Goal: Transaction & Acquisition: Register for event/course

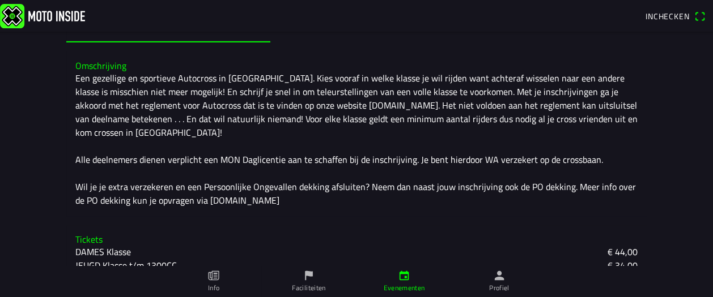
scroll to position [239, 0]
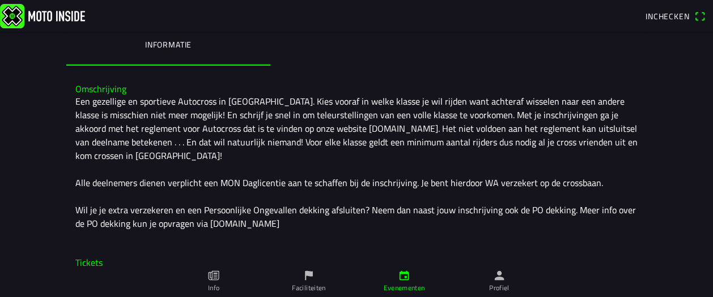
scroll to position [239, 0]
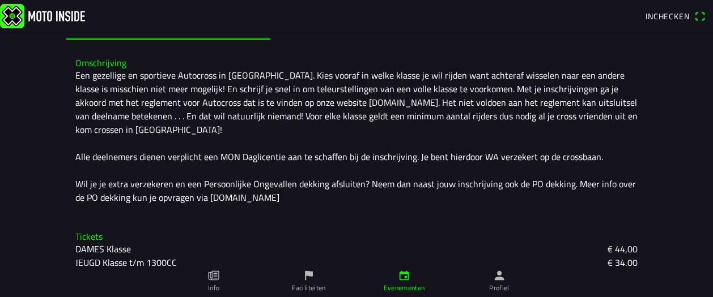
drag, startPoint x: 60, startPoint y: 185, endPoint x: 160, endPoint y: 183, distance: 99.8
click at [160, 183] on main "za 20 sep. - 07:00 - za 20 sep. - 19:00 Autocross - Zevenhoven On Wheels 2025 S…" at bounding box center [356, 165] width 713 height 266
copy ion-text "STANDAARD Klasse t/m 2000CC"
drag, startPoint x: 63, startPoint y: 214, endPoint x: 139, endPoint y: 211, distance: 76.6
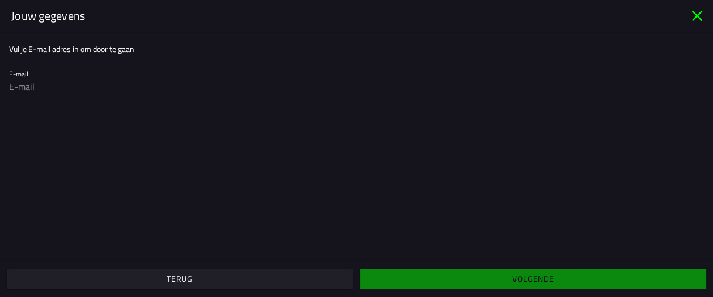
drag, startPoint x: 124, startPoint y: 214, endPoint x: 659, endPoint y: 38, distance: 563.0
click at [659, 38] on ion-list-header "Vul je E-mail adres in om door te gaan" at bounding box center [356, 48] width 713 height 25
click at [700, 13] on icon "close" at bounding box center [697, 16] width 11 height 11
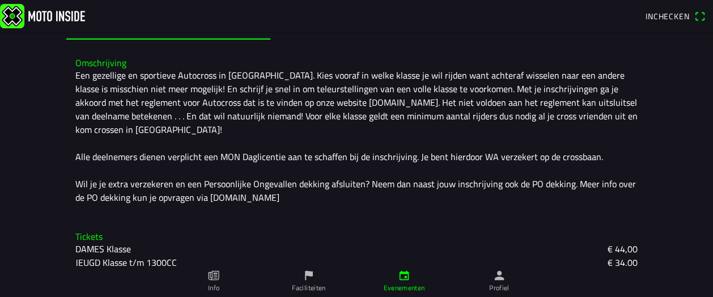
drag, startPoint x: 69, startPoint y: 203, endPoint x: 47, endPoint y: 203, distance: 21.5
click at [47, 203] on main "za 20 sep. - 07:00 - za 20 sep. - 19:00 Autocross - Zevenhoven On Wheels 2025 S…" at bounding box center [356, 165] width 713 height 266
drag, startPoint x: 58, startPoint y: 214, endPoint x: 147, endPoint y: 209, distance: 89.1
click at [147, 209] on main "za 20 sep. - 07:00 - za 20 sep. - 19:00 Autocross - Zevenhoven On Wheels 2025 S…" at bounding box center [356, 165] width 713 height 266
copy ion-text "BANGERSTOX Klasse"
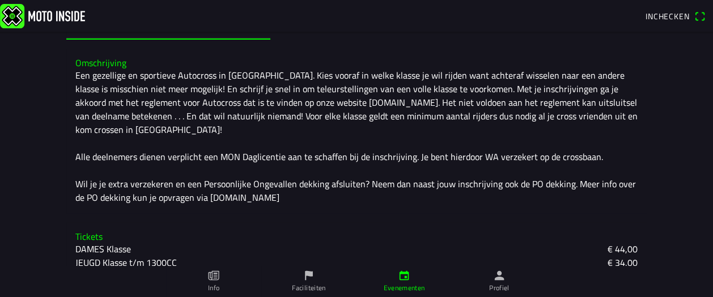
copy ion-text "BANGERSTOX Klasse"
drag, startPoint x: 62, startPoint y: 190, endPoint x: 151, endPoint y: 188, distance: 89.0
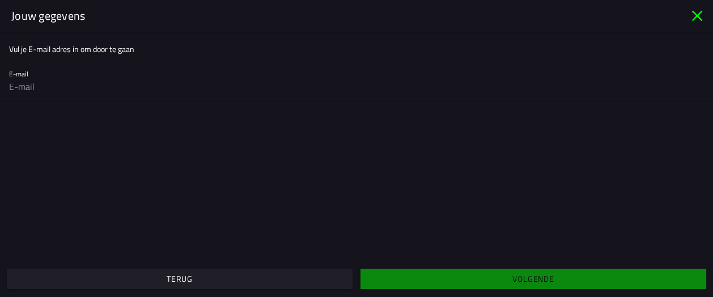
drag, startPoint x: 146, startPoint y: 189, endPoint x: 694, endPoint y: 16, distance: 574.4
click at [691, 16] on icon "close" at bounding box center [697, 16] width 18 height 18
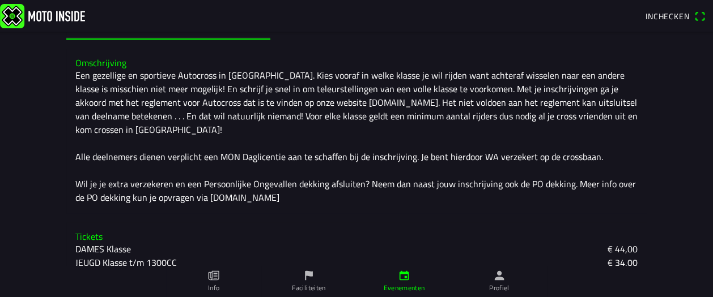
drag, startPoint x: 109, startPoint y: 194, endPoint x: 159, endPoint y: 189, distance: 50.1
click at [159, 189] on main "za 20 sep. - 07:00 - za 20 sep. - 19:00 Autocross - Zevenhoven On Wheels 2025 S…" at bounding box center [356, 165] width 713 height 266
copy ion-text "KEVER Klasse + KEVERCUP"
click at [0, 0] on slot "SPRINTER Klasse" at bounding box center [0, 0] width 0 height 0
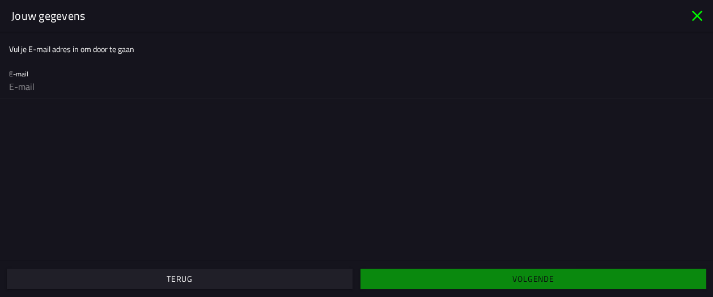
click at [698, 13] on icon "close" at bounding box center [697, 16] width 18 height 18
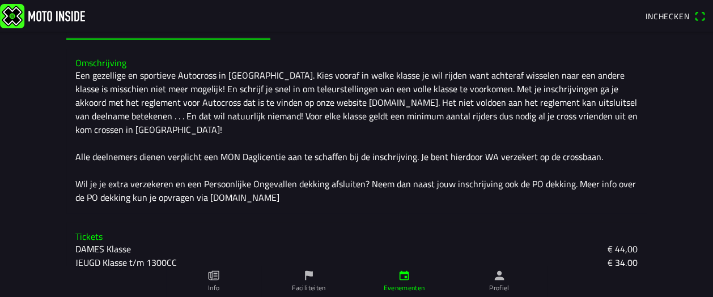
drag, startPoint x: 74, startPoint y: 202, endPoint x: 118, endPoint y: 199, distance: 44.9
click at [118, 199] on main "za 20 sep. - 07:00 - za 20 sep. - 19:00 Autocross - Zevenhoven On Wheels 2025 S…" at bounding box center [356, 165] width 713 height 266
copy ion-text "SPRINTER Klasse"
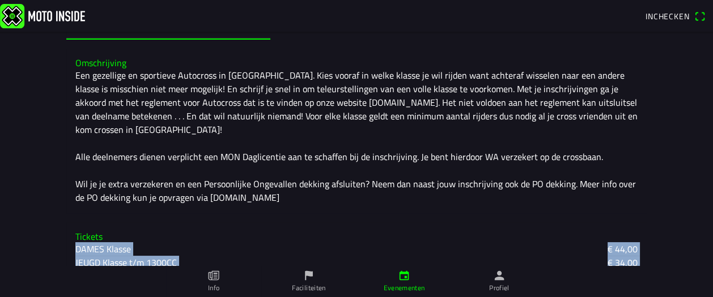
drag, startPoint x: 62, startPoint y: 152, endPoint x: 176, endPoint y: 257, distance: 154.8
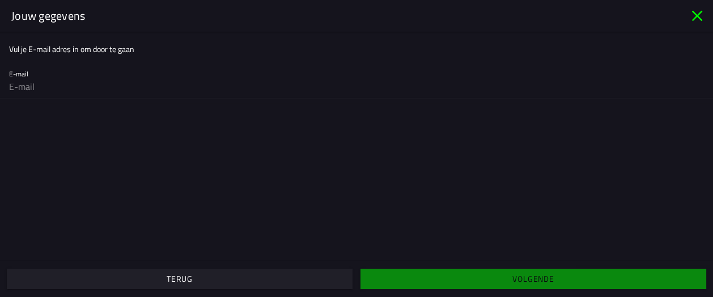
click at [692, 20] on icon "close" at bounding box center [697, 16] width 18 height 18
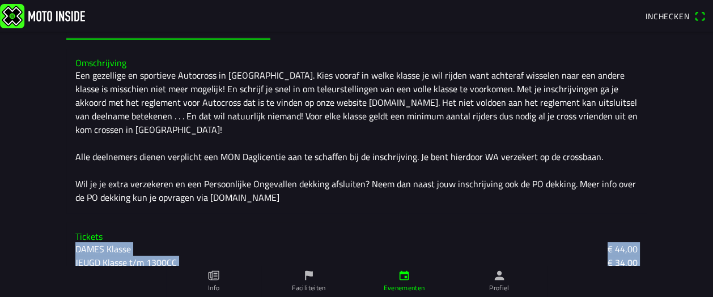
drag, startPoint x: 72, startPoint y: 151, endPoint x: 159, endPoint y: 244, distance: 127.1
click at [209, 260] on main "za 20 sep. - 07:00 - za 20 sep. - 19:00 Autocross - Zevenhoven On Wheels 2025 S…" at bounding box center [356, 165] width 713 height 266
copy div "DAMES Klasse € 44,00 JEUGD Klasse t/m 1300CC € 34,00 STANDAARD Klasse t/m 1600C…"
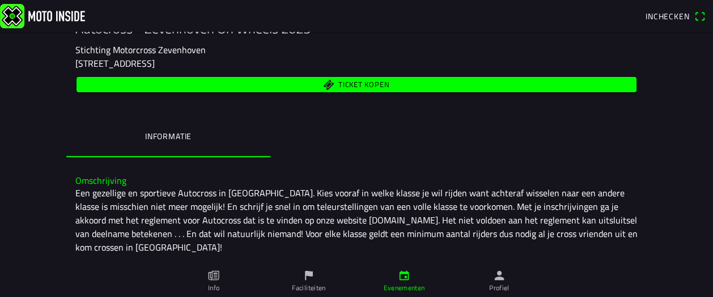
scroll to position [73, 0]
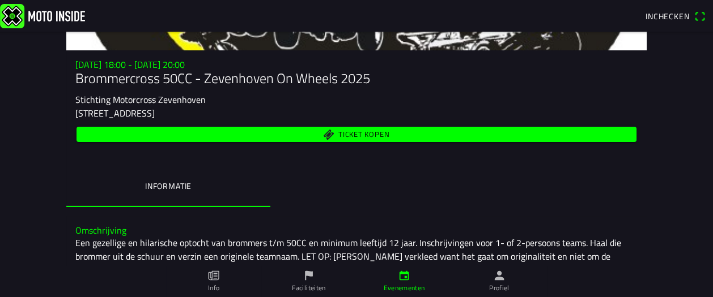
scroll to position [157, 0]
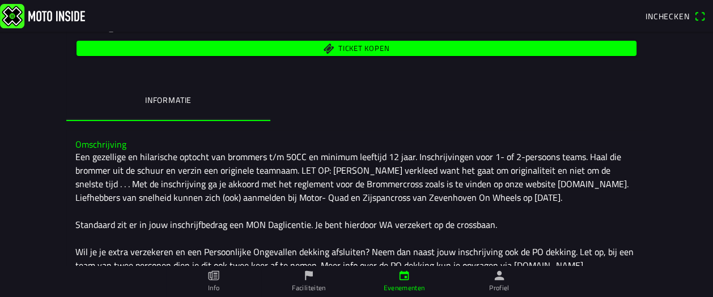
drag, startPoint x: 100, startPoint y: 234, endPoint x: 159, endPoint y: 237, distance: 58.4
click at [0, 0] on slot "1-Persoons Brommercross 50CC - incl. [GEOGRAPHIC_DATA]" at bounding box center [0, 0] width 0 height 0
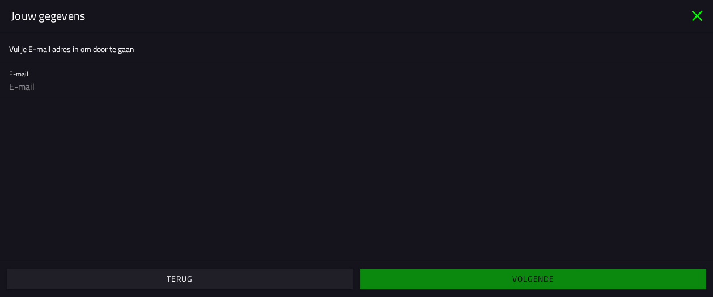
click at [211, 282] on span "Terug" at bounding box center [179, 279] width 328 height 20
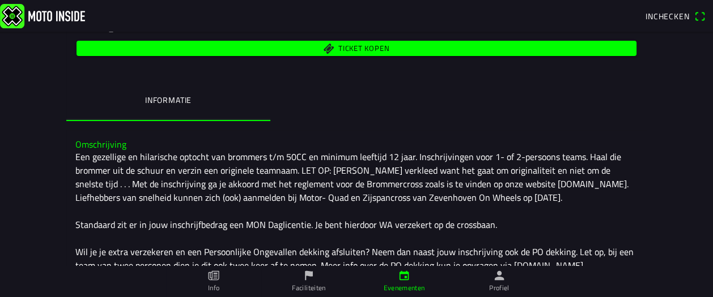
copy ion-text "Brommercross 50CC"
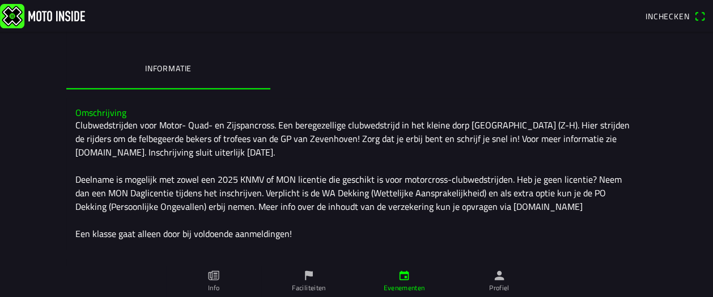
scroll to position [277, 0]
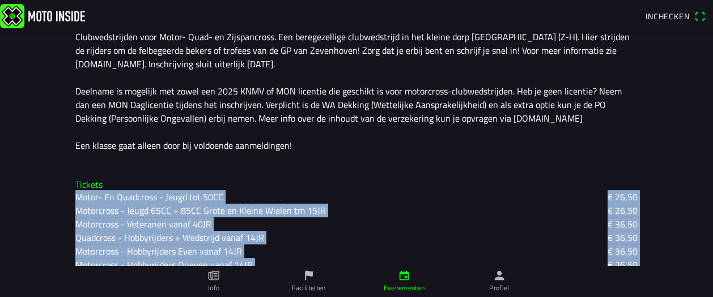
drag, startPoint x: 60, startPoint y: 115, endPoint x: 212, endPoint y: 201, distance: 174.6
click at [212, 201] on main "[DATE] 07:00 - [DATE] 19:00 Motor- Quad en Zijspancross - [GEOGRAPHIC_DATA] On …" at bounding box center [356, 165] width 713 height 266
copy div "Motor- En Quadcross - Jeugd tot 50CC € 26,50 Motorcross - Jeugd 65CC + 85CC Gro…"
click at [378, 258] on div "Motorcross - Hobbyrijders Oneven vanaf 14JR € 36,50" at bounding box center [356, 265] width 562 height 14
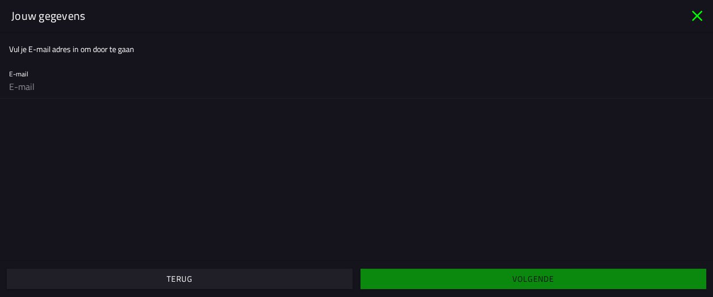
click at [705, 15] on icon "close" at bounding box center [697, 16] width 18 height 18
